Goal: Task Accomplishment & Management: Use online tool/utility

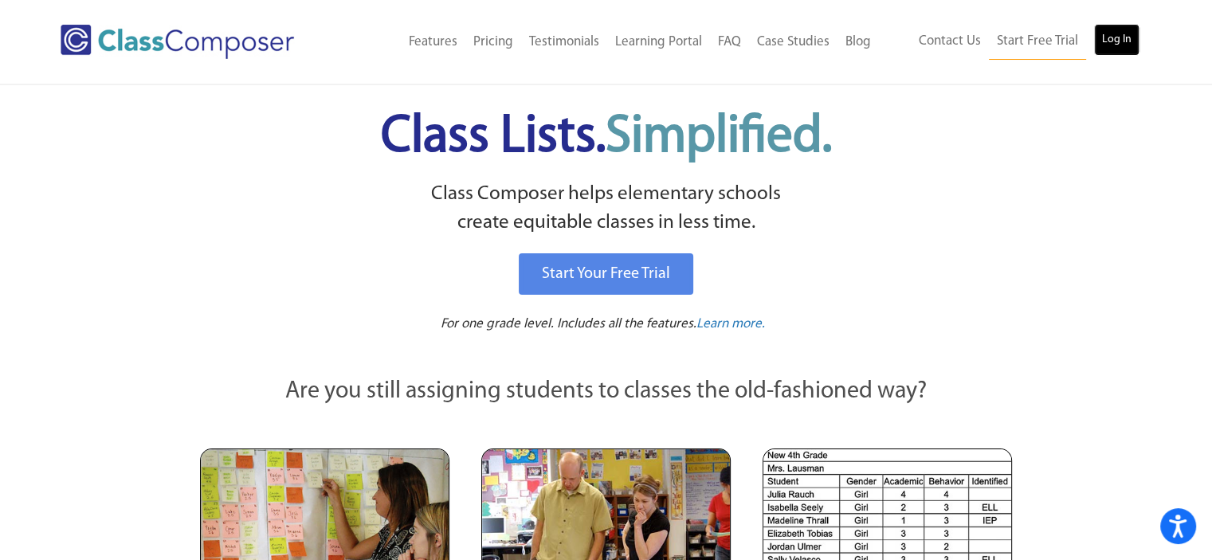
click at [1102, 46] on link "Log In" at bounding box center [1116, 40] width 45 height 32
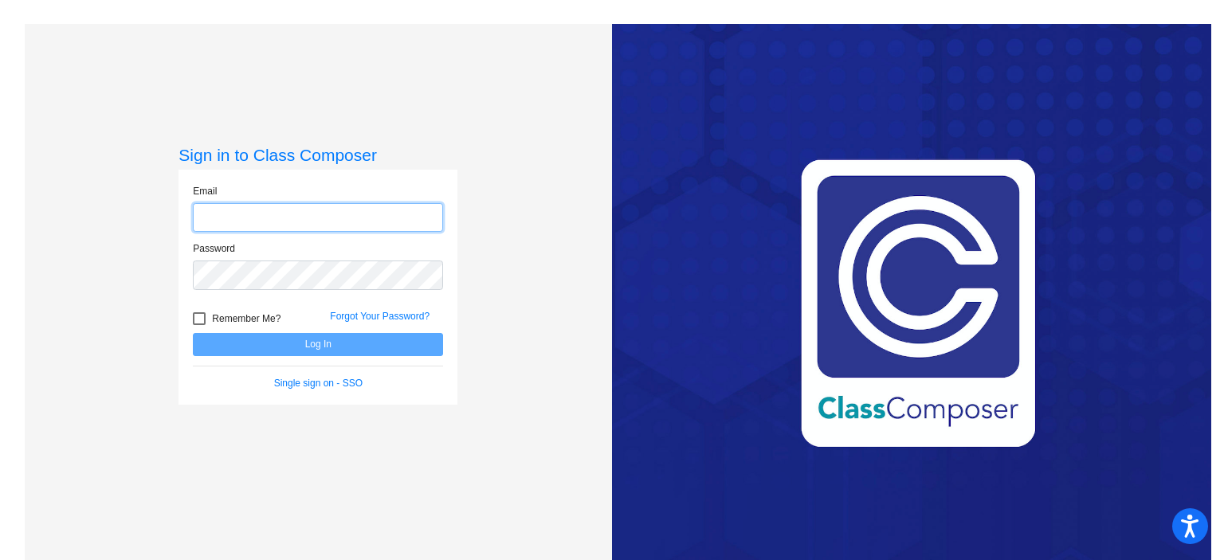
type input "[EMAIL_ADDRESS][DOMAIN_NAME]"
click at [318, 341] on button "Log In" at bounding box center [318, 344] width 250 height 23
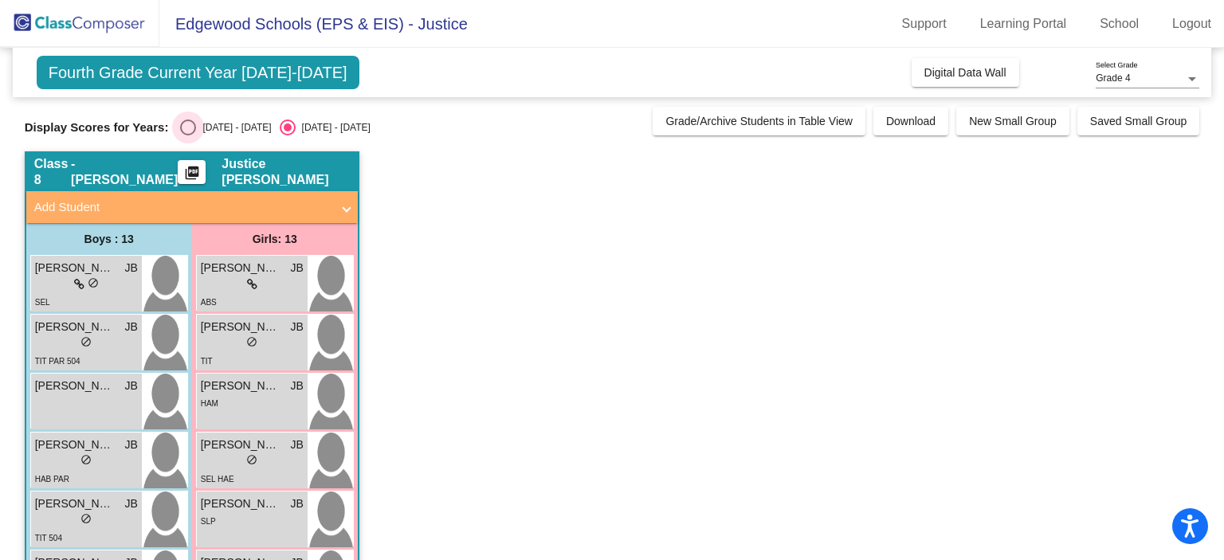
click at [219, 132] on div "[DATE] - [DATE]" at bounding box center [233, 127] width 75 height 14
click at [188, 135] on input "[DATE] - [DATE]" at bounding box center [187, 135] width 1 height 1
radio input "true"
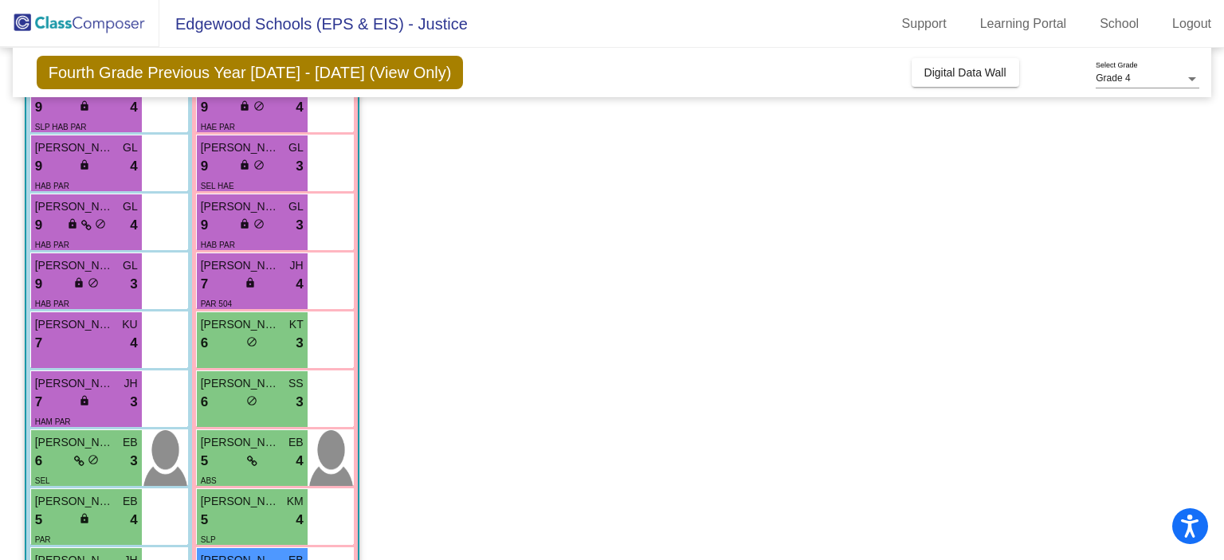
scroll to position [271, 0]
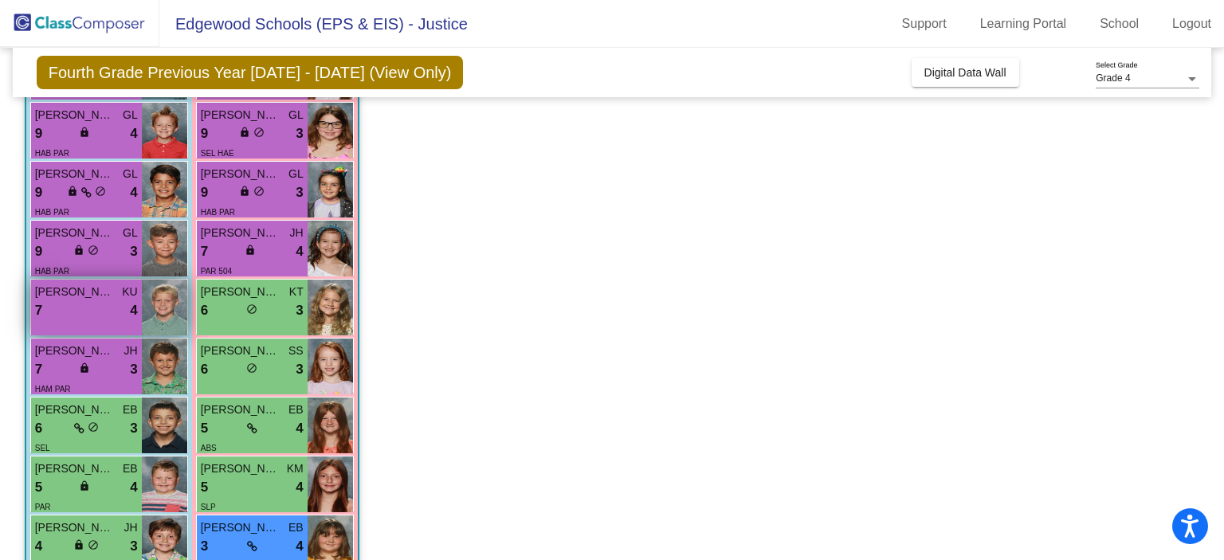
click at [134, 298] on span "KU" at bounding box center [129, 292] width 15 height 17
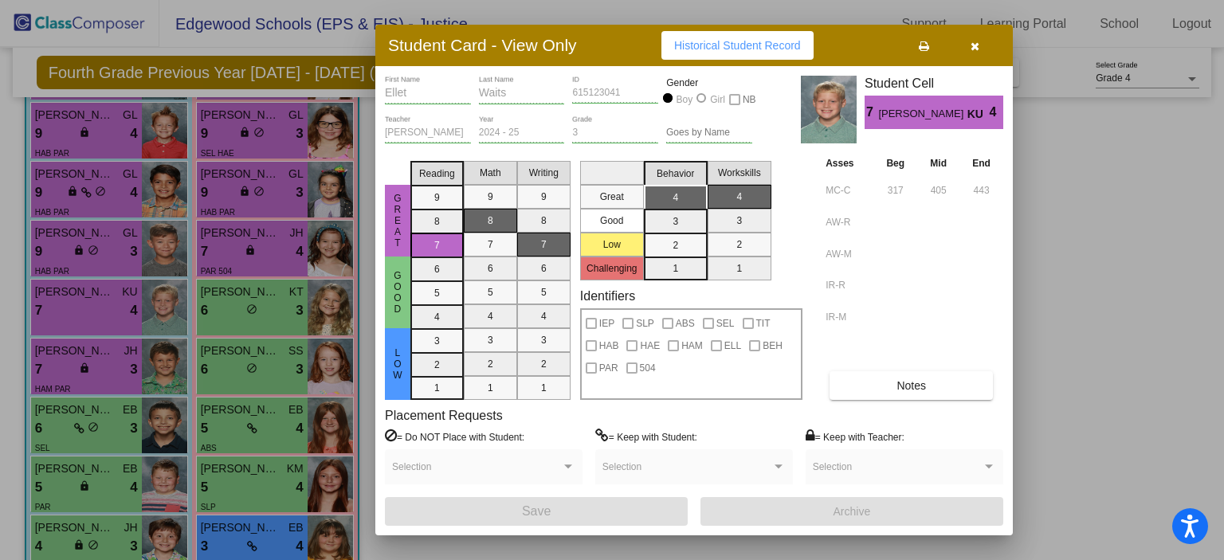
click at [1061, 343] on div at bounding box center [612, 280] width 1224 height 560
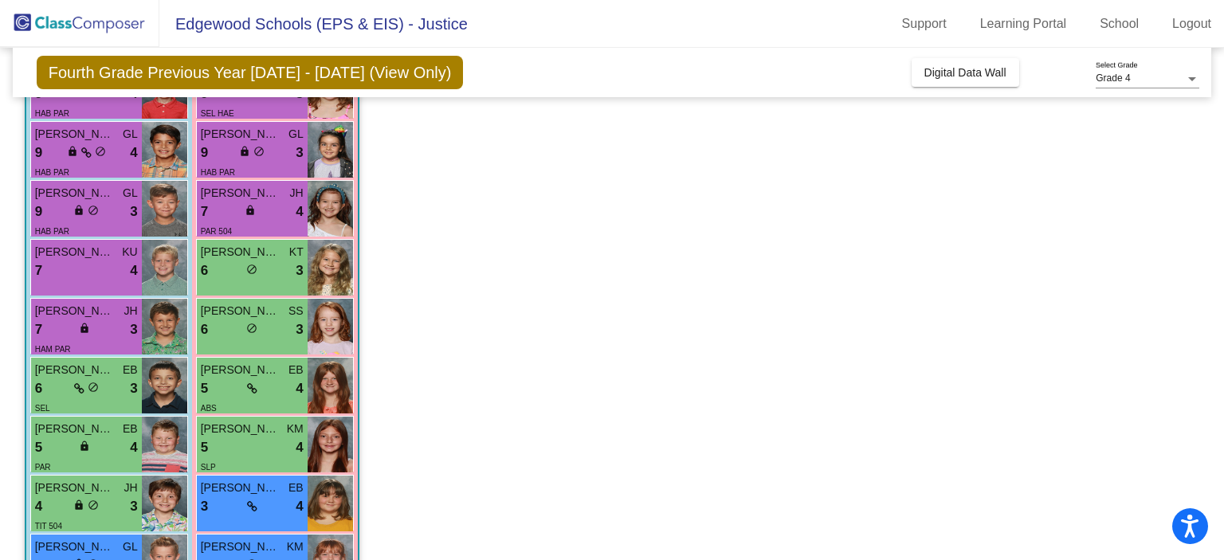
scroll to position [485, 0]
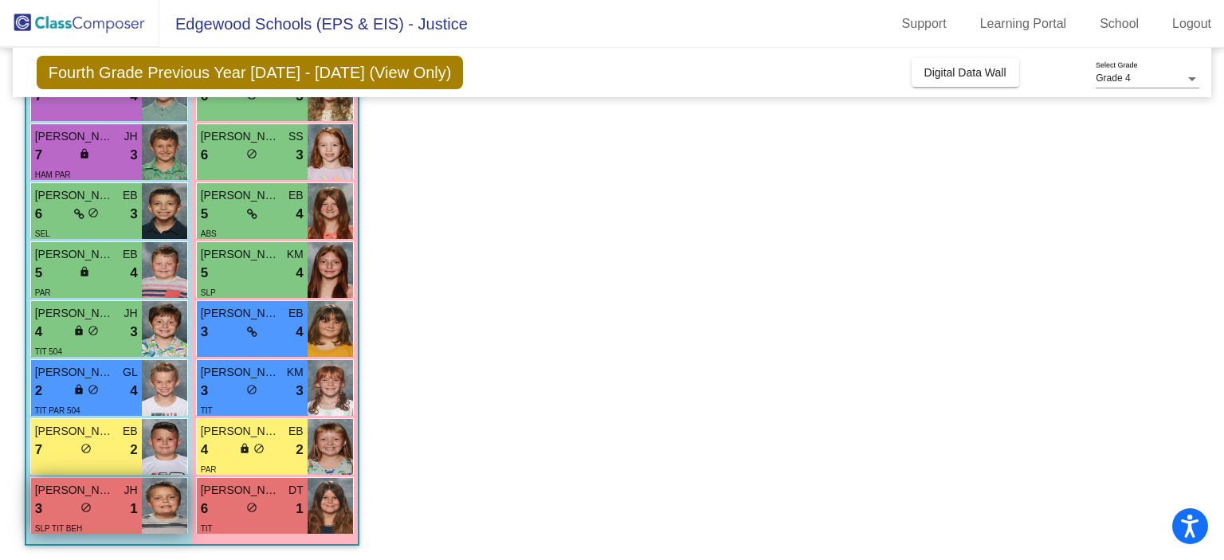
click at [84, 507] on span "do_not_disturb_alt" at bounding box center [85, 507] width 11 height 11
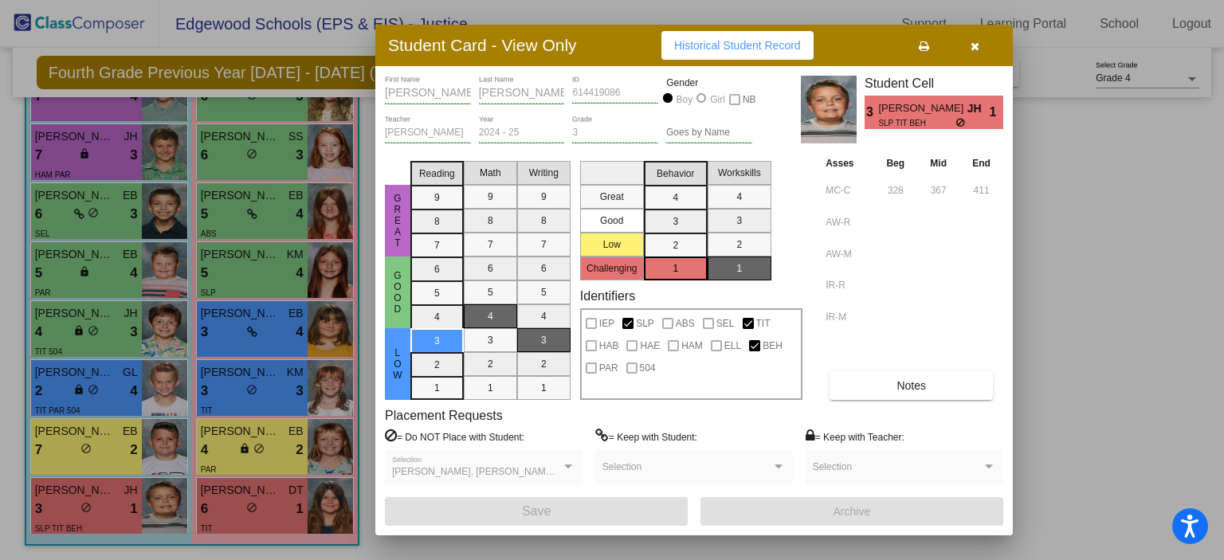
click at [1091, 248] on div at bounding box center [612, 280] width 1224 height 560
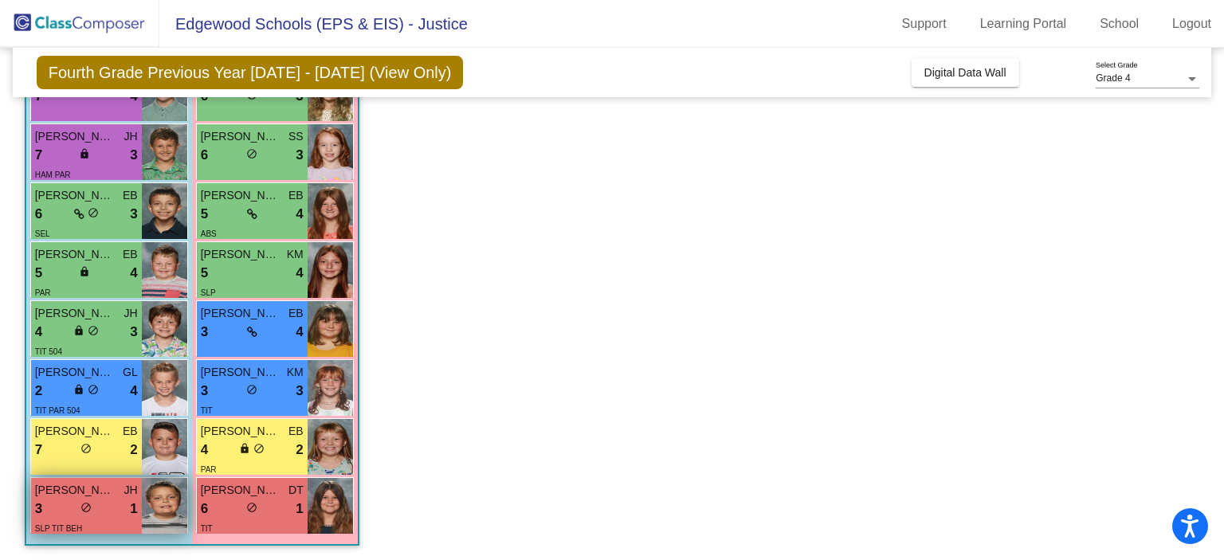
click at [100, 492] on span "[PERSON_NAME]" at bounding box center [75, 490] width 80 height 17
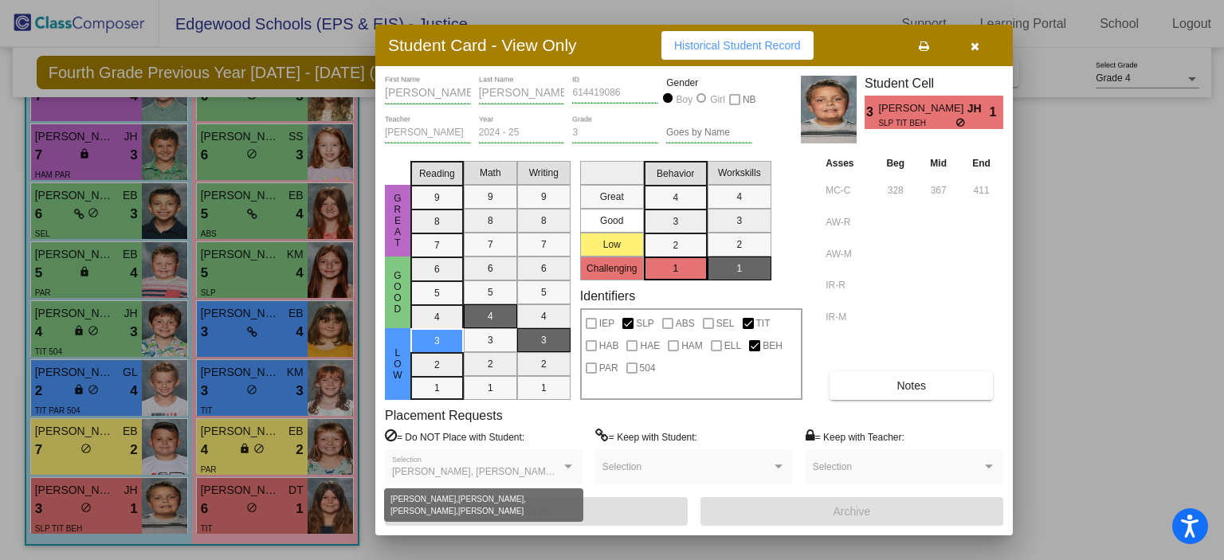
click at [558, 471] on span "[PERSON_NAME], [PERSON_NAME], [PERSON_NAME], [PERSON_NAME]" at bounding box center [557, 471] width 331 height 11
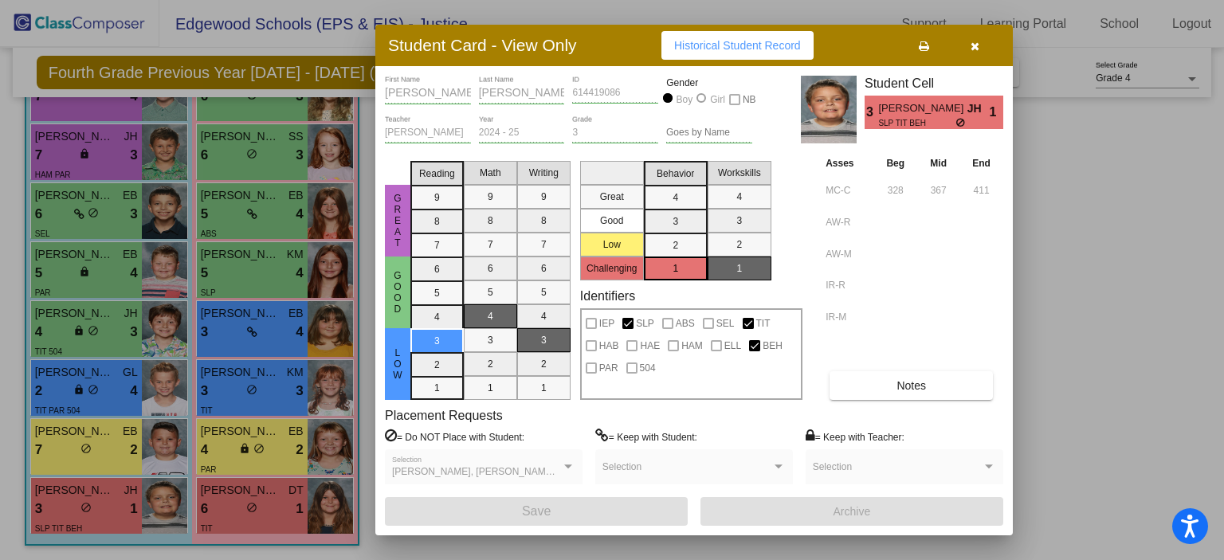
click at [1111, 429] on div at bounding box center [612, 280] width 1224 height 560
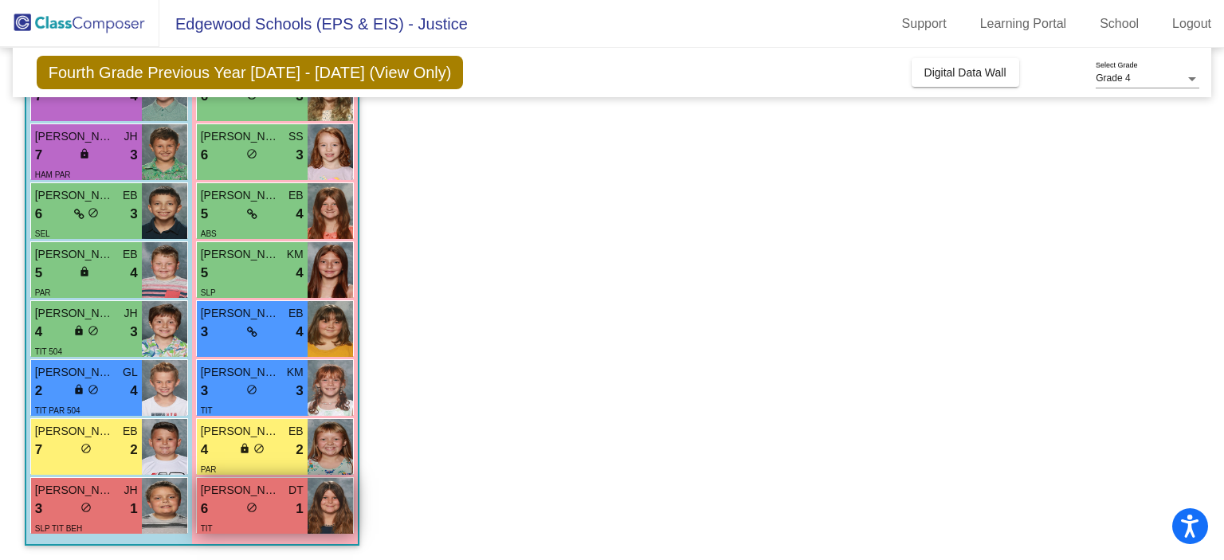
click at [281, 507] on div "6 lock do_not_disturb_alt 1" at bounding box center [252, 509] width 103 height 21
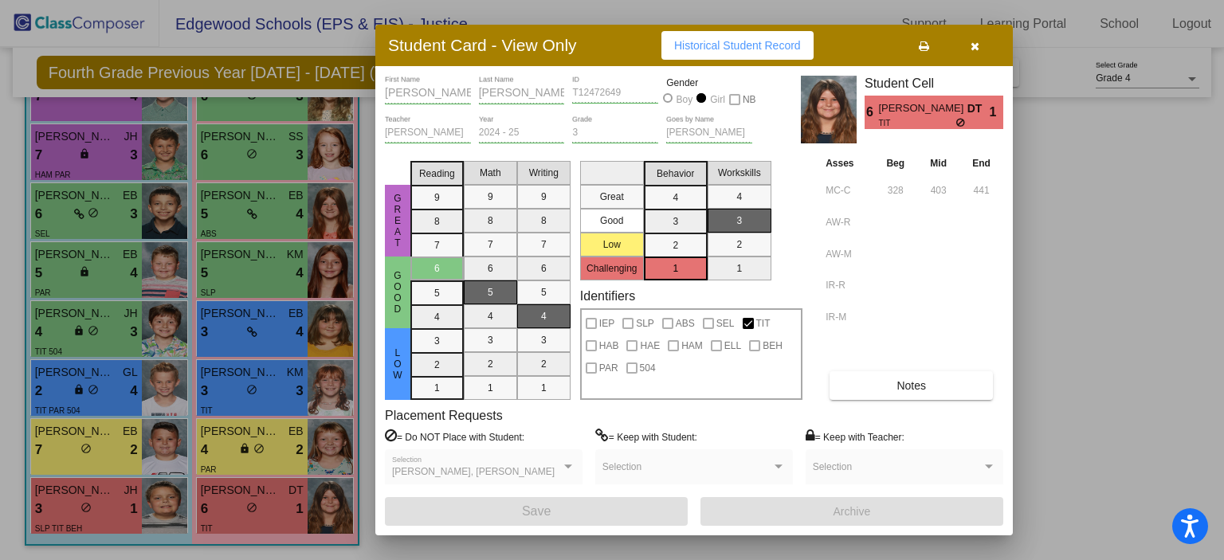
click at [1029, 477] on div at bounding box center [612, 280] width 1224 height 560
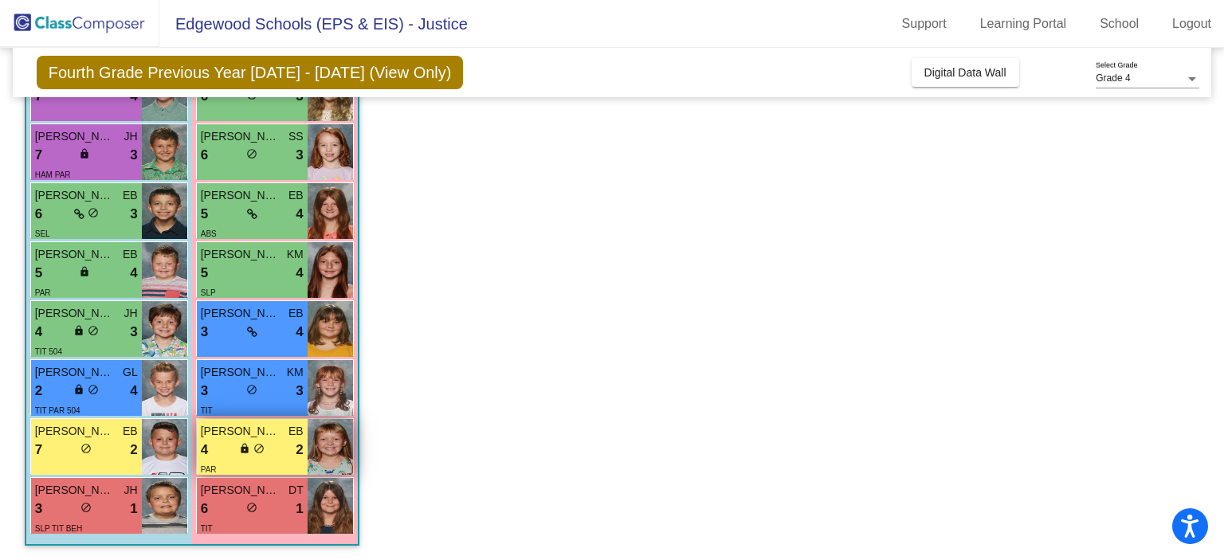
click at [278, 448] on div "4 lock do_not_disturb_alt 2" at bounding box center [252, 450] width 103 height 21
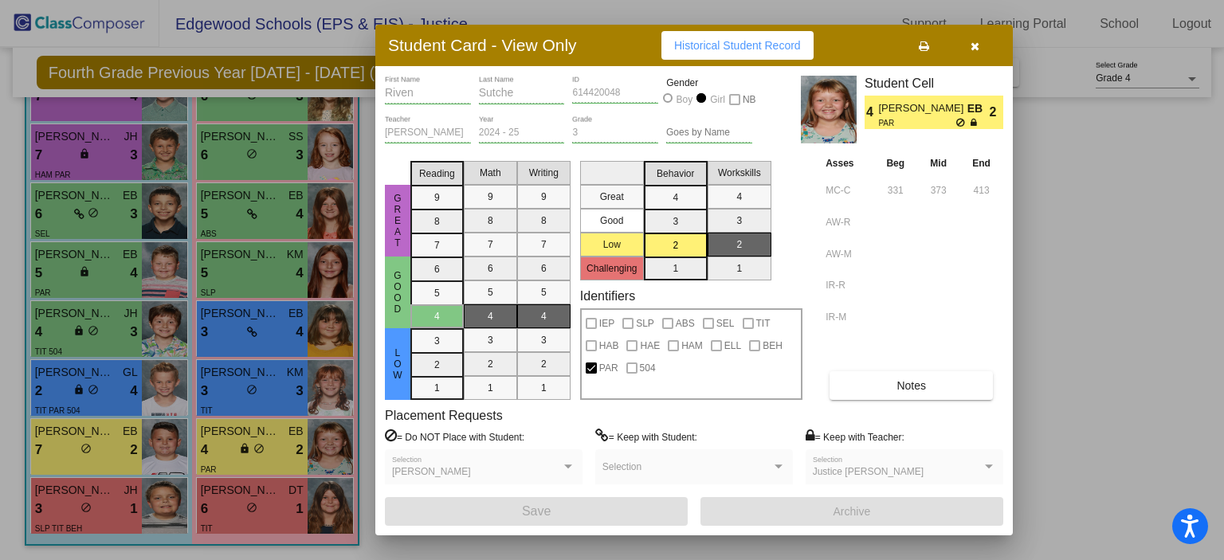
click at [1045, 348] on div at bounding box center [612, 280] width 1224 height 560
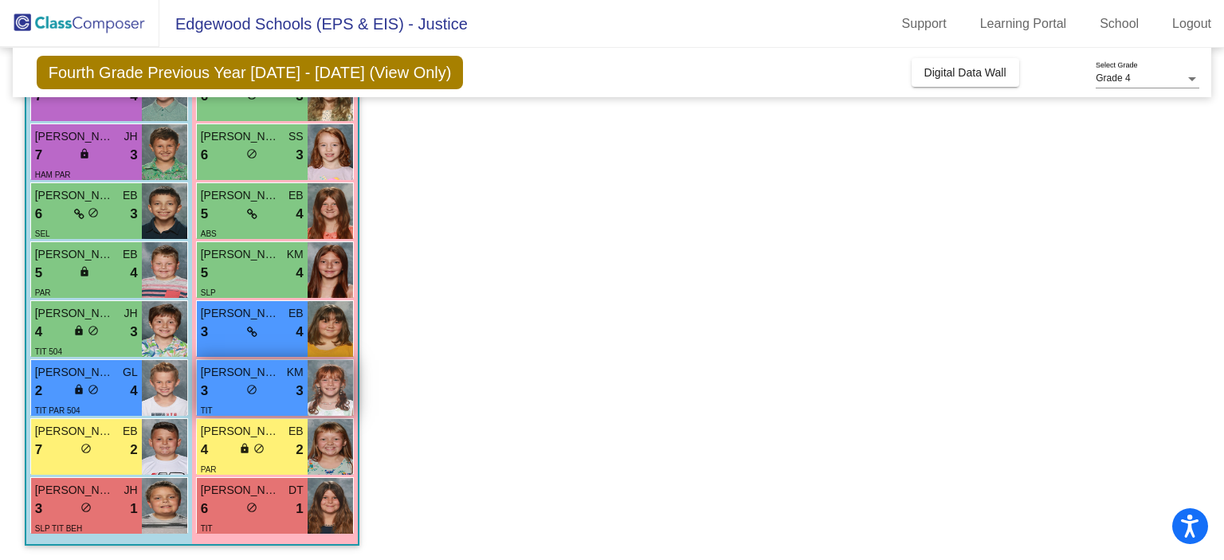
click at [286, 382] on div "3 lock do_not_disturb_alt 3" at bounding box center [252, 391] width 103 height 21
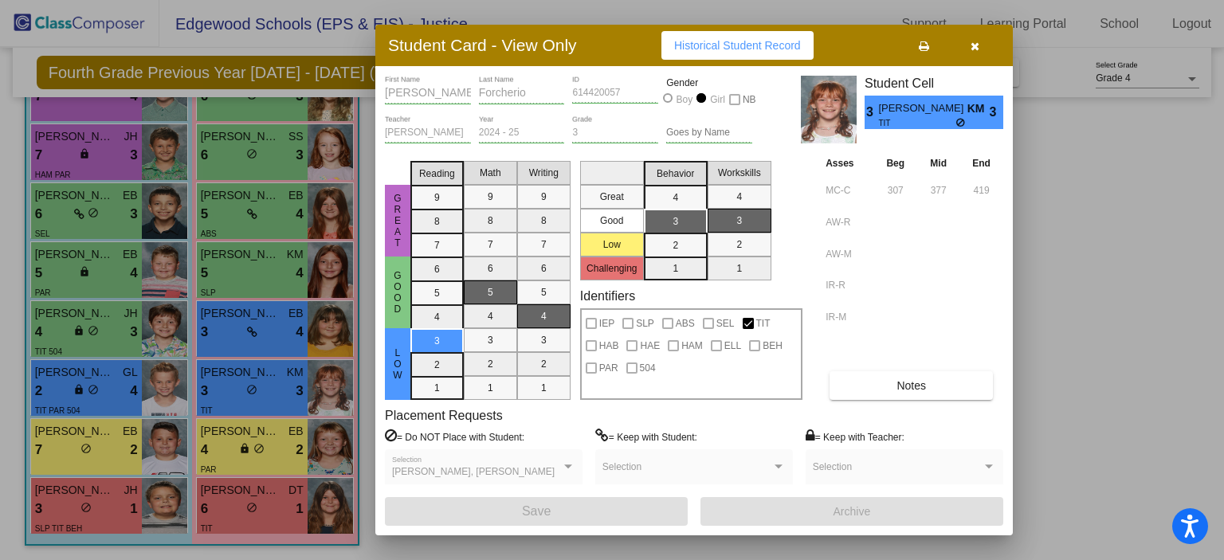
click at [1043, 385] on div at bounding box center [612, 280] width 1224 height 560
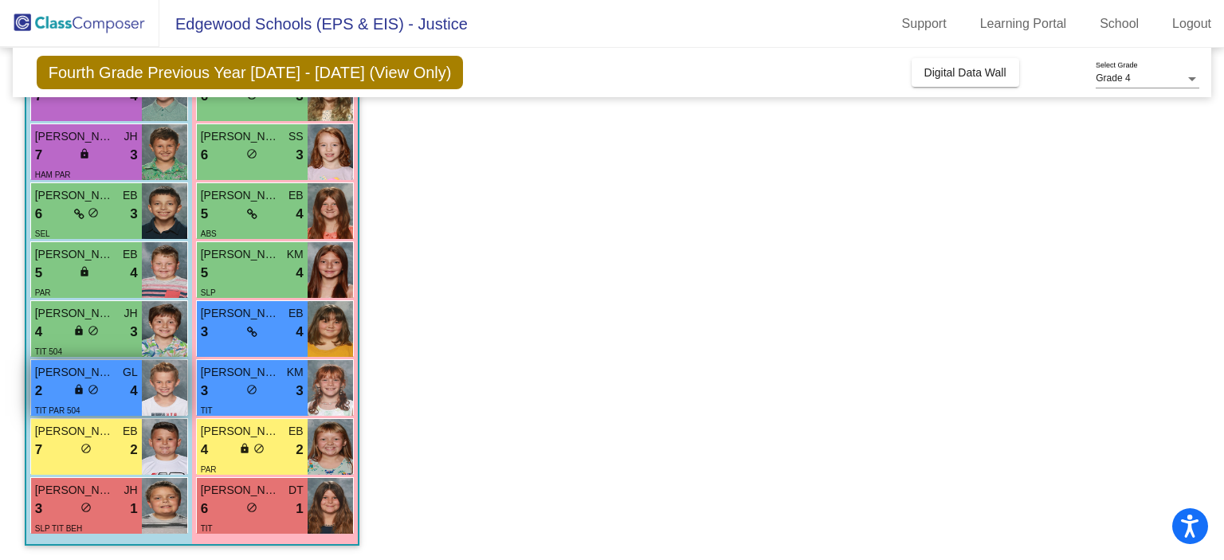
click at [124, 368] on span "GL" at bounding box center [130, 372] width 15 height 17
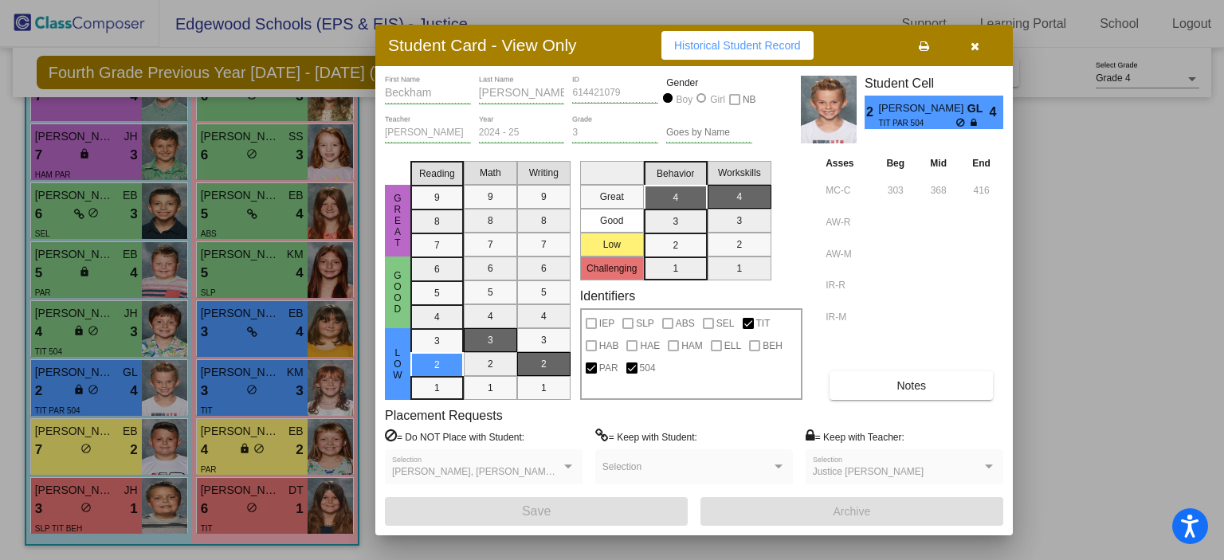
click at [368, 458] on div at bounding box center [612, 280] width 1224 height 560
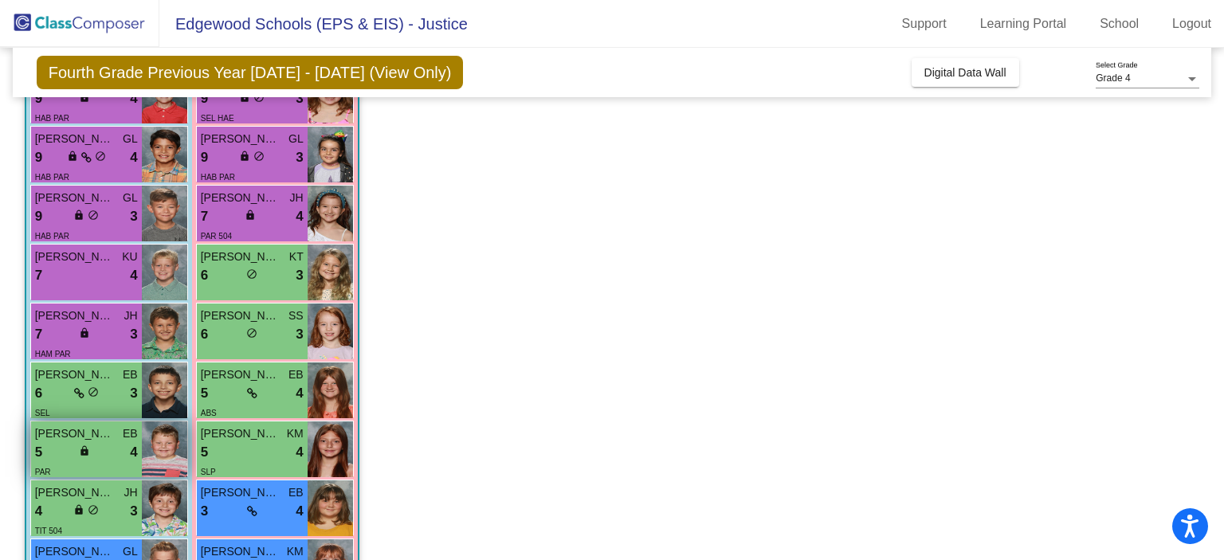
scroll to position [297, 0]
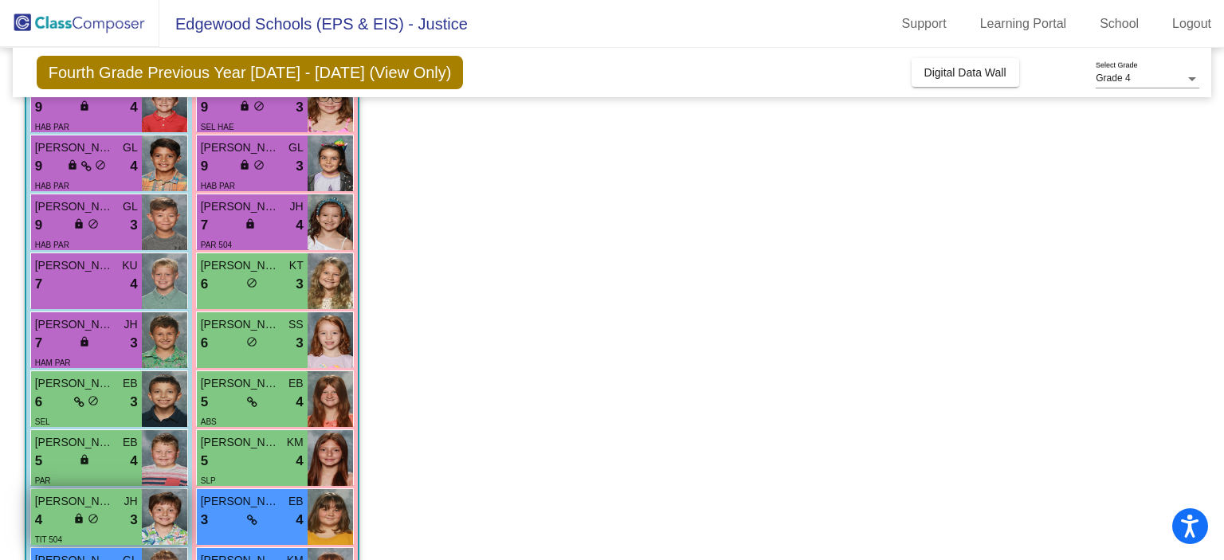
click at [112, 506] on span "[PERSON_NAME]" at bounding box center [75, 501] width 80 height 17
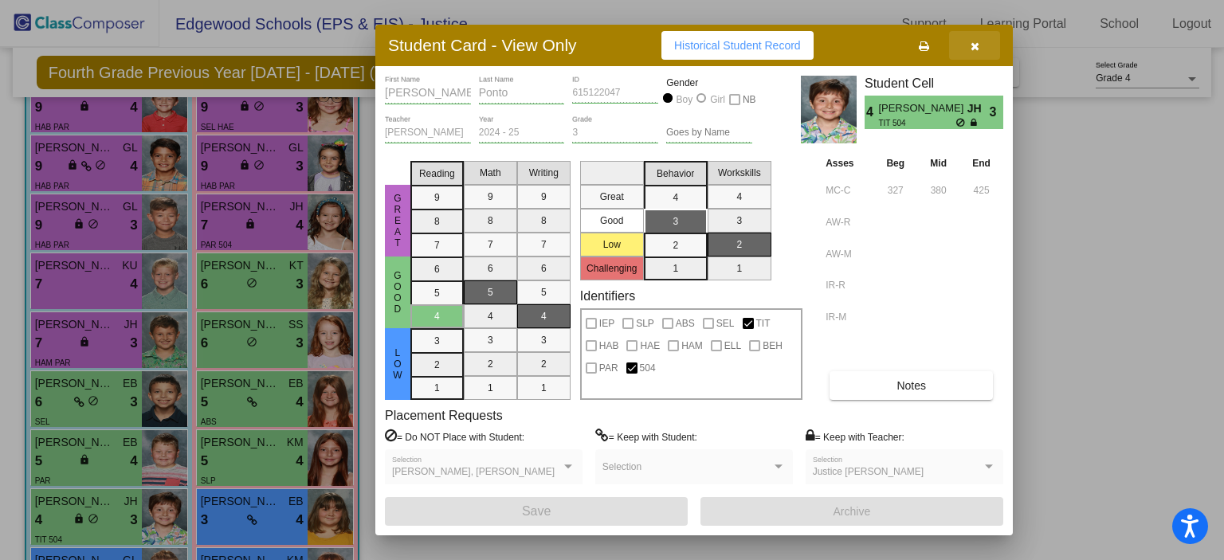
click at [975, 50] on icon "button" at bounding box center [974, 46] width 9 height 11
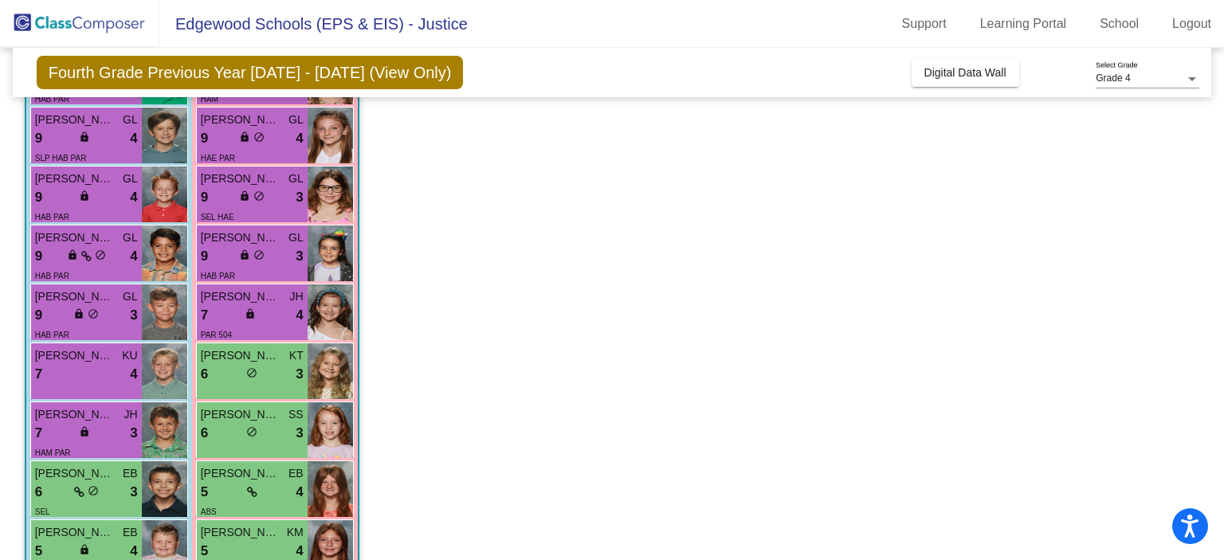
scroll to position [213, 0]
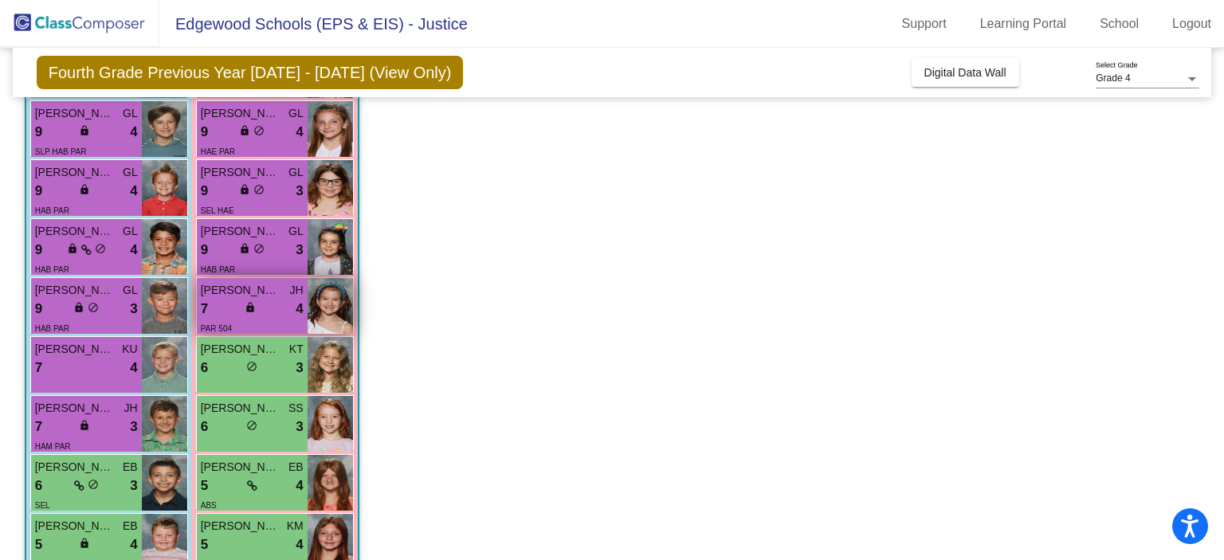
click at [312, 301] on img at bounding box center [329, 306] width 45 height 56
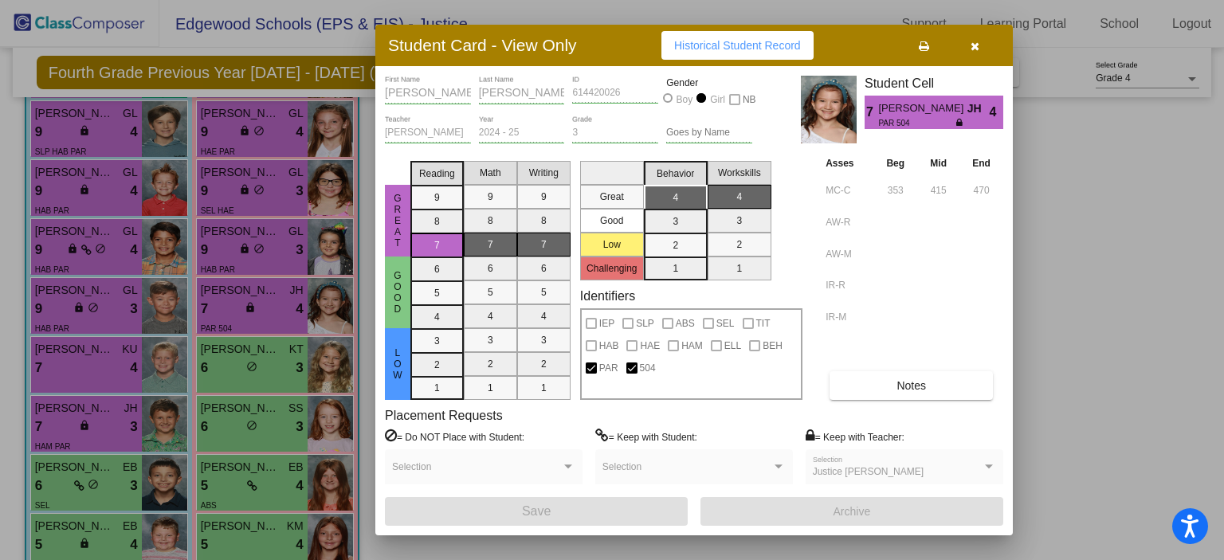
click at [362, 260] on div at bounding box center [612, 280] width 1224 height 560
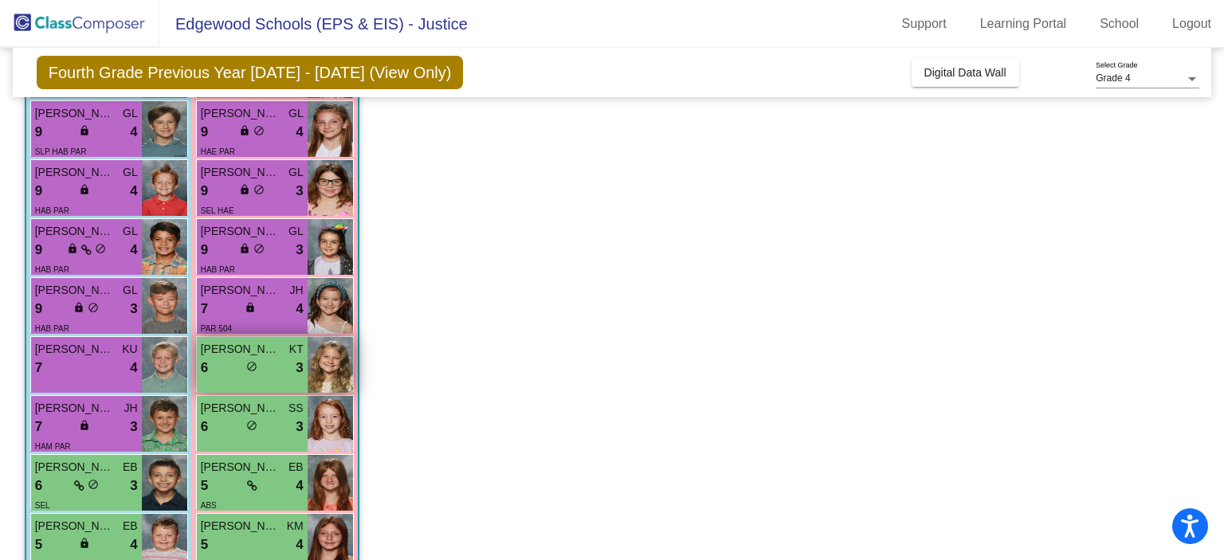
click at [282, 369] on div "6 lock do_not_disturb_alt 3" at bounding box center [252, 368] width 103 height 21
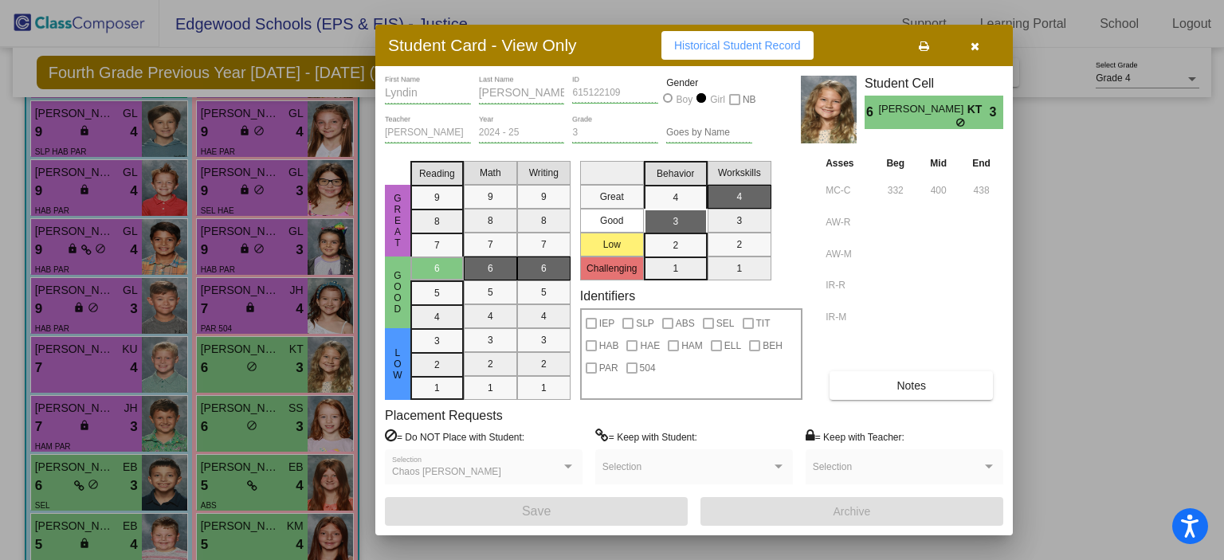
click at [348, 347] on div at bounding box center [612, 280] width 1224 height 560
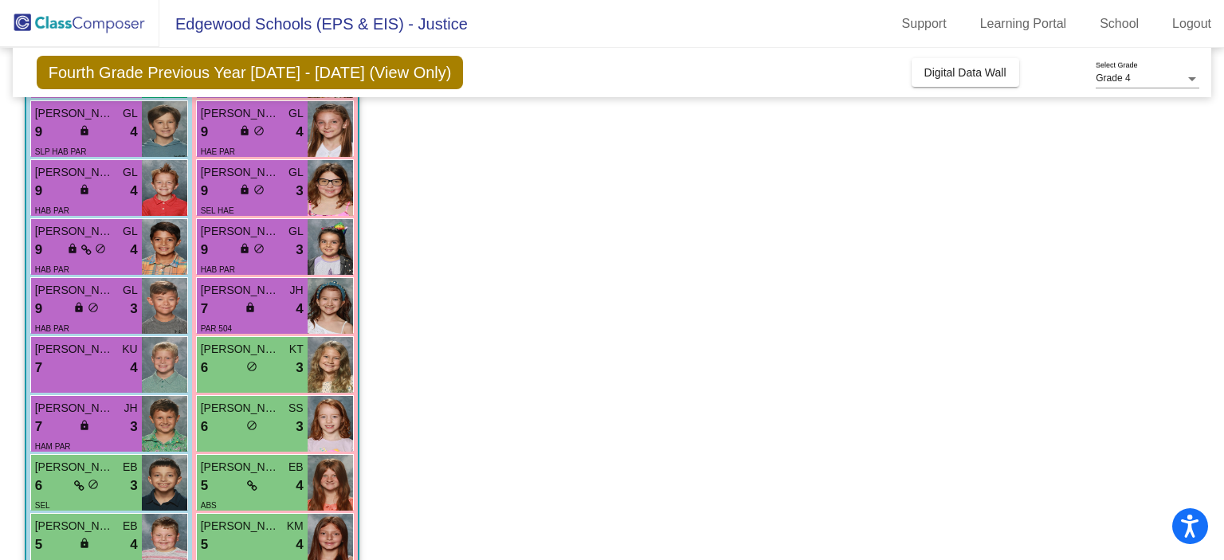
scroll to position [0, 0]
